Goal: Entertainment & Leisure: Consume media (video, audio)

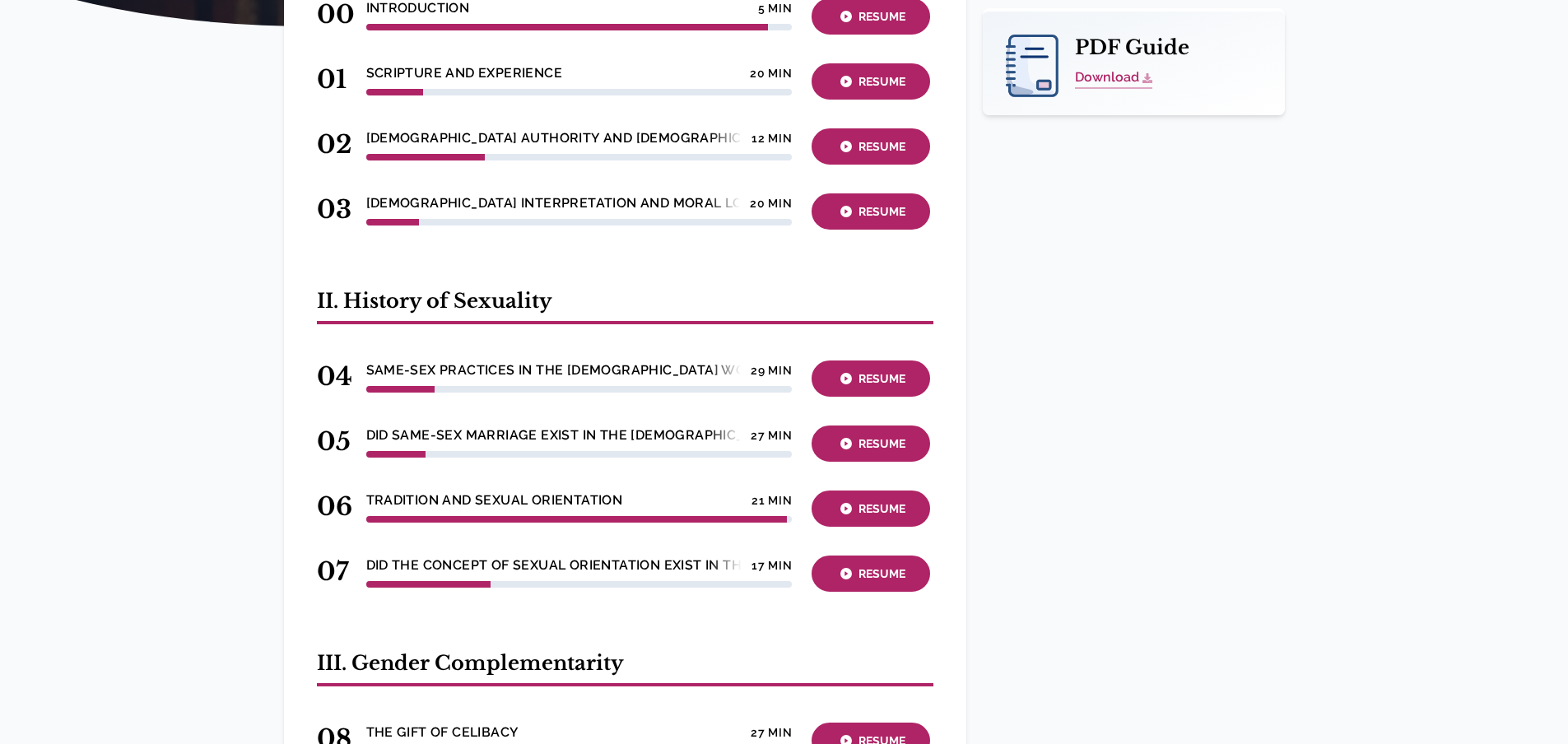
scroll to position [658, 0]
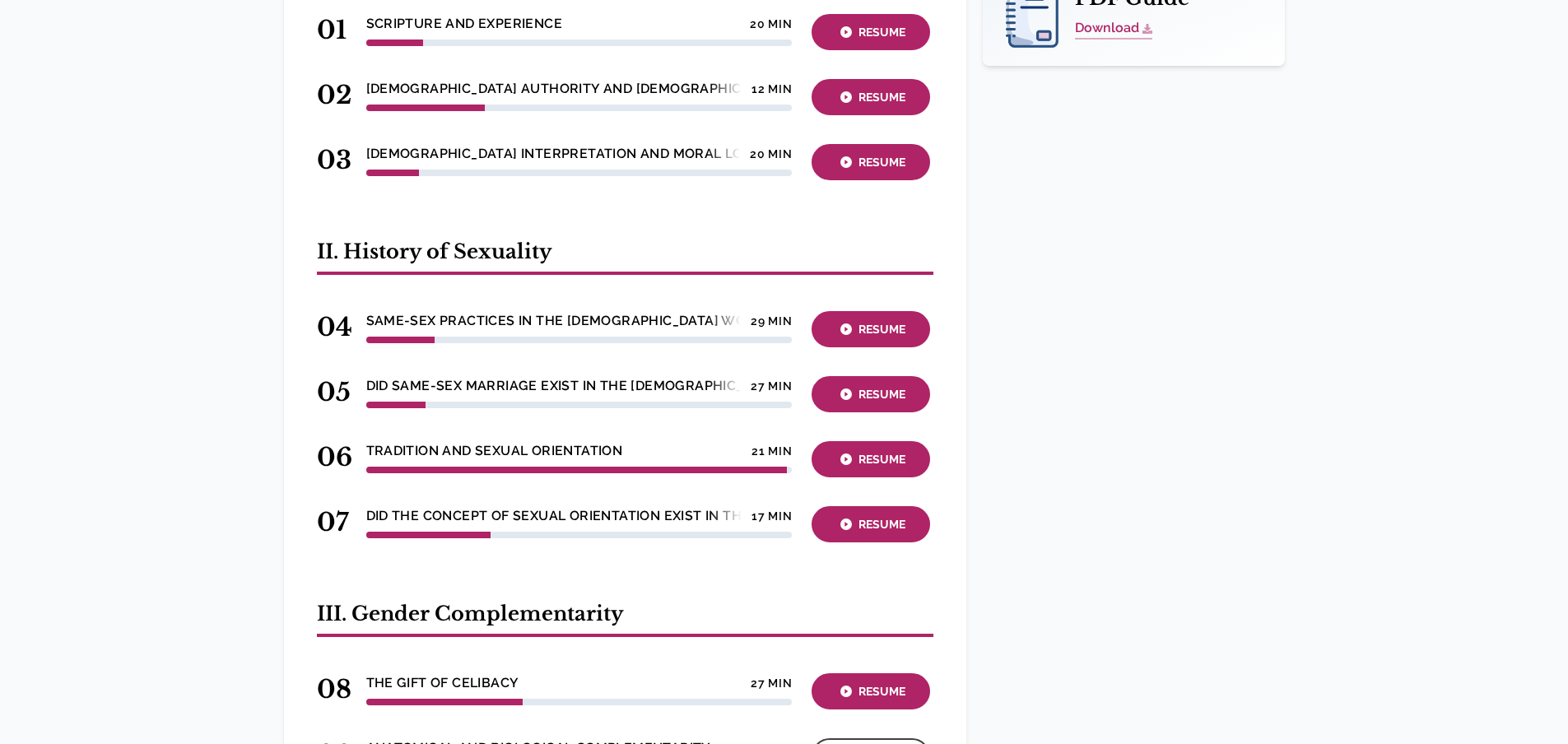
click at [870, 743] on div "Watch" at bounding box center [871, 757] width 109 height 19
